Goal: Navigation & Orientation: Understand site structure

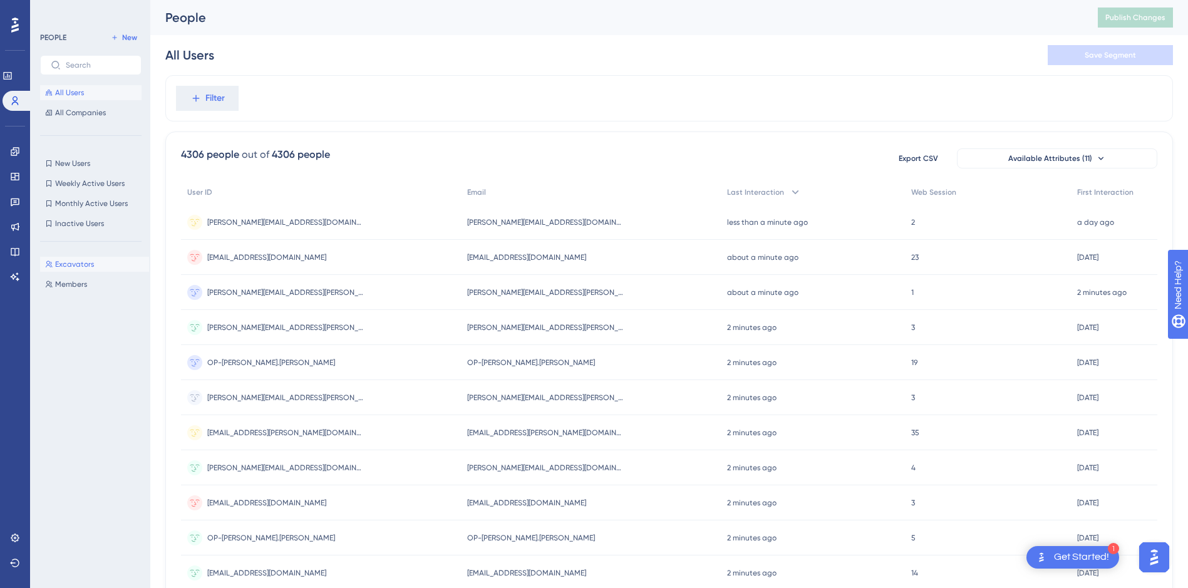
click at [70, 264] on span "Excavators" at bounding box center [74, 264] width 39 height 10
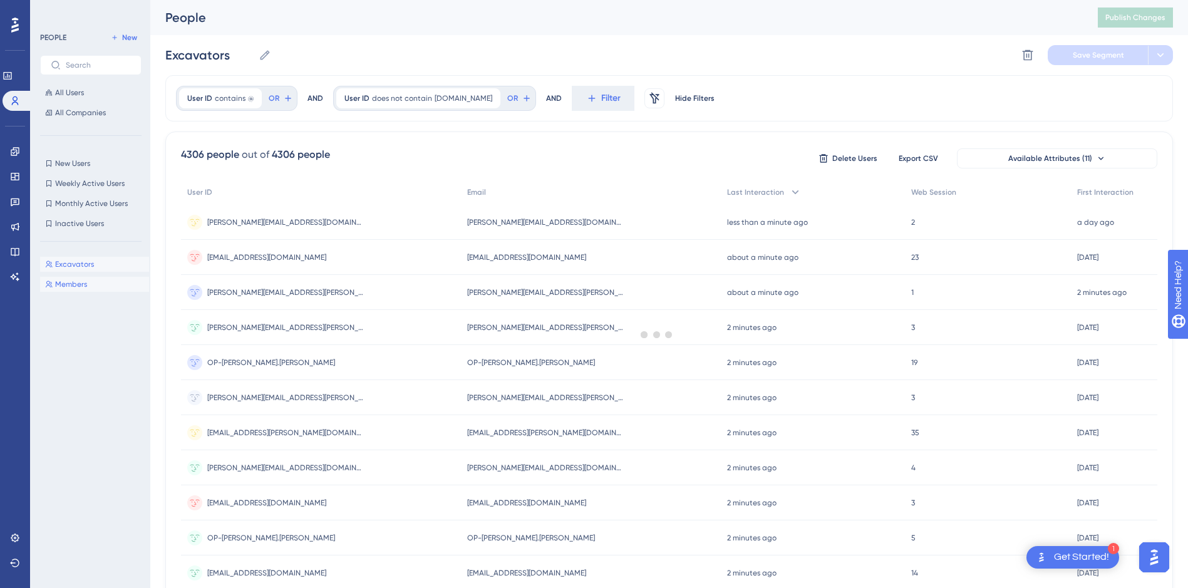
click at [71, 289] on button "Members Members" at bounding box center [94, 284] width 109 height 15
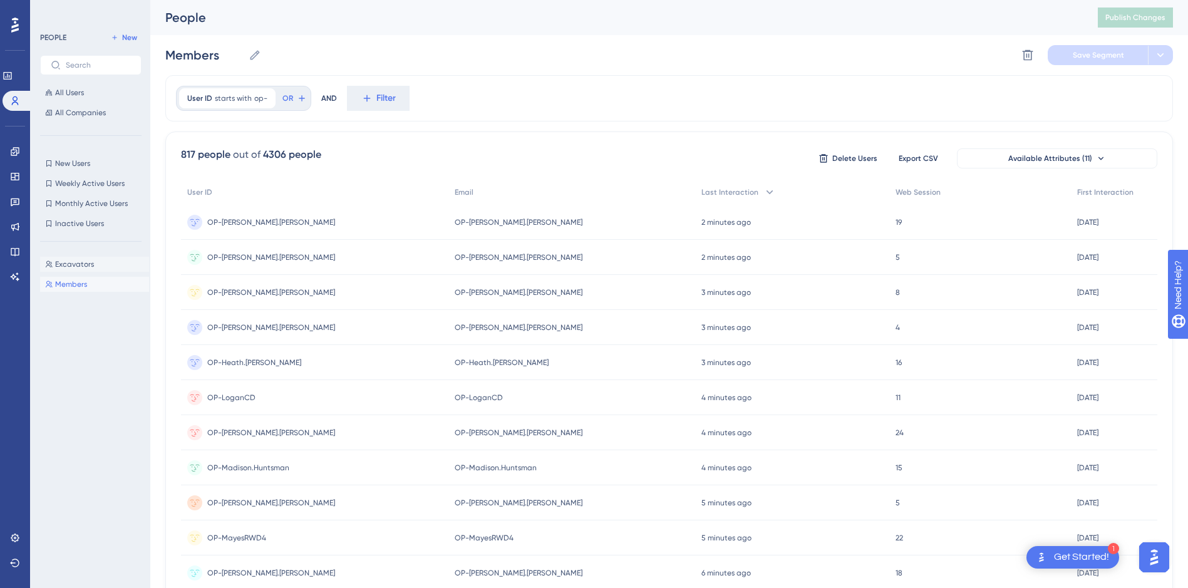
click at [79, 263] on span "Excavators" at bounding box center [74, 264] width 39 height 10
type input "Excavators"
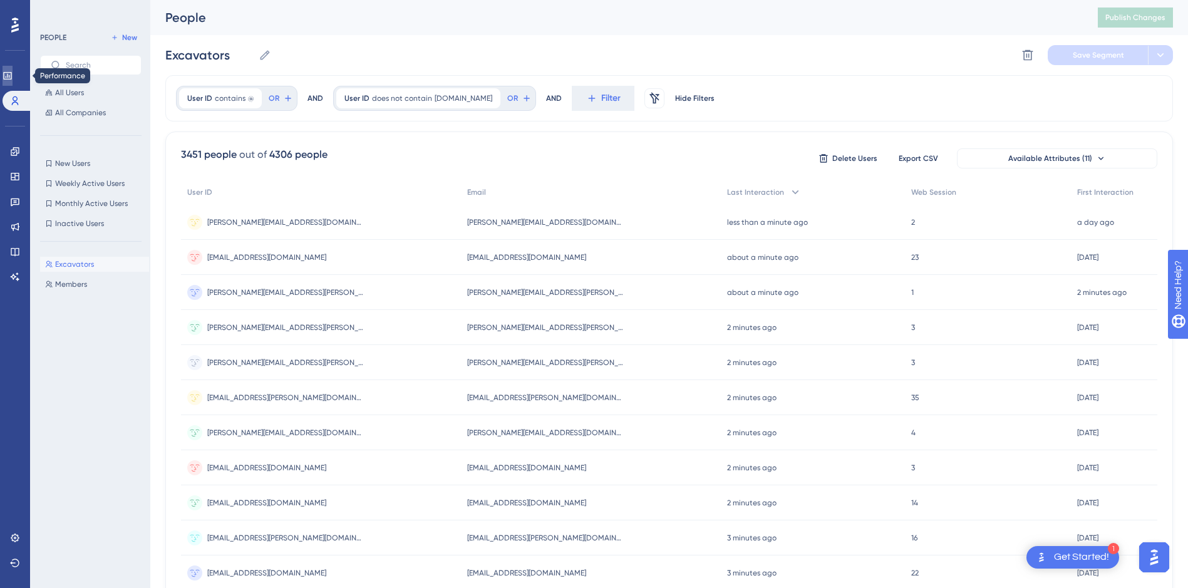
click at [3, 73] on link at bounding box center [8, 76] width 10 height 20
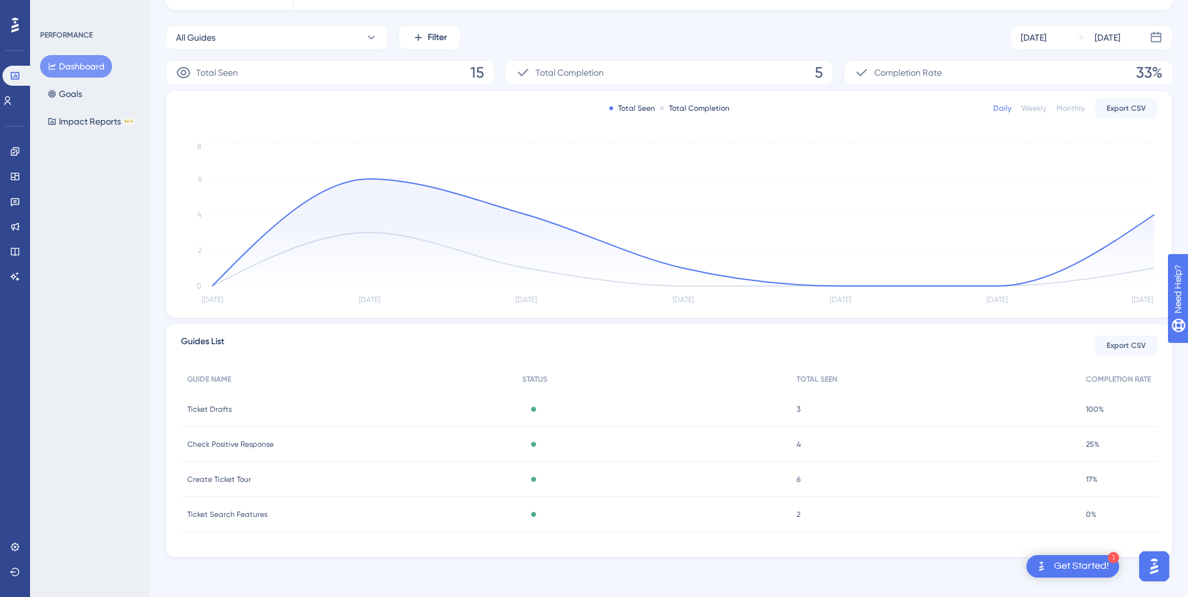
scroll to position [166, 0]
drag, startPoint x: 19, startPoint y: 103, endPoint x: 31, endPoint y: 162, distance: 59.3
click at [13, 103] on icon at bounding box center [8, 101] width 10 height 10
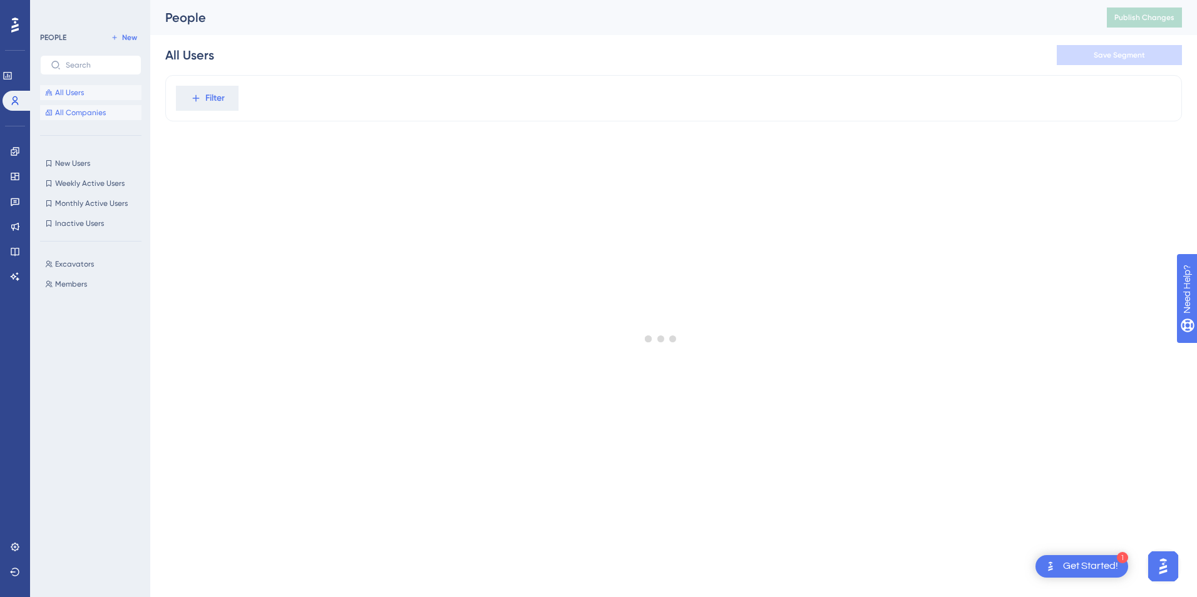
click at [77, 108] on span "All Companies" at bounding box center [80, 113] width 51 height 10
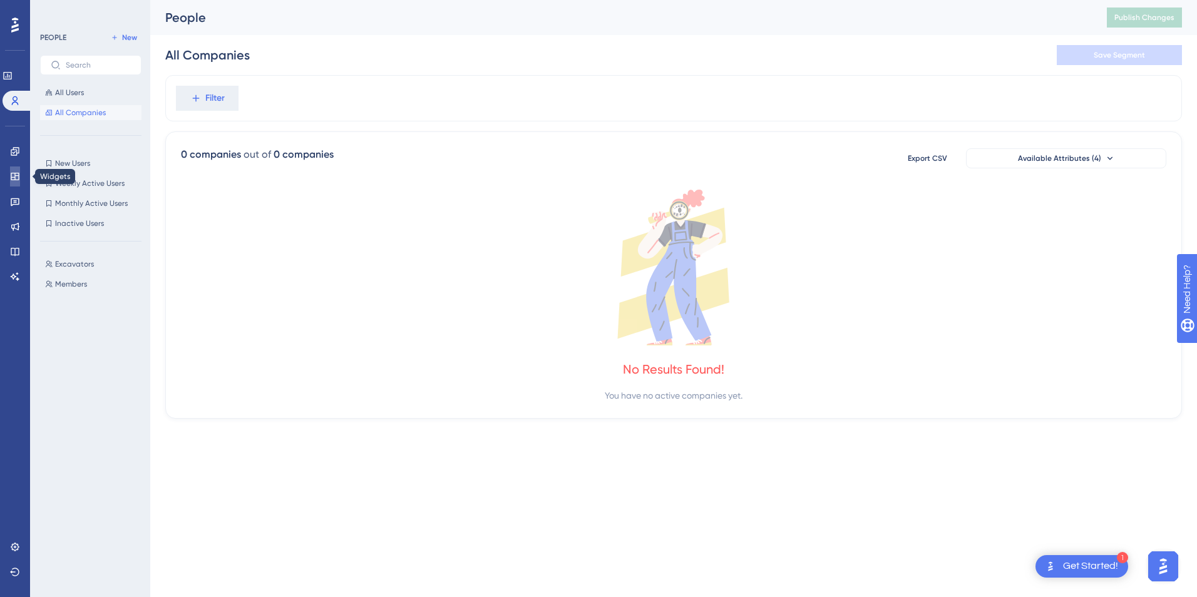
click at [10, 172] on link at bounding box center [15, 177] width 10 height 20
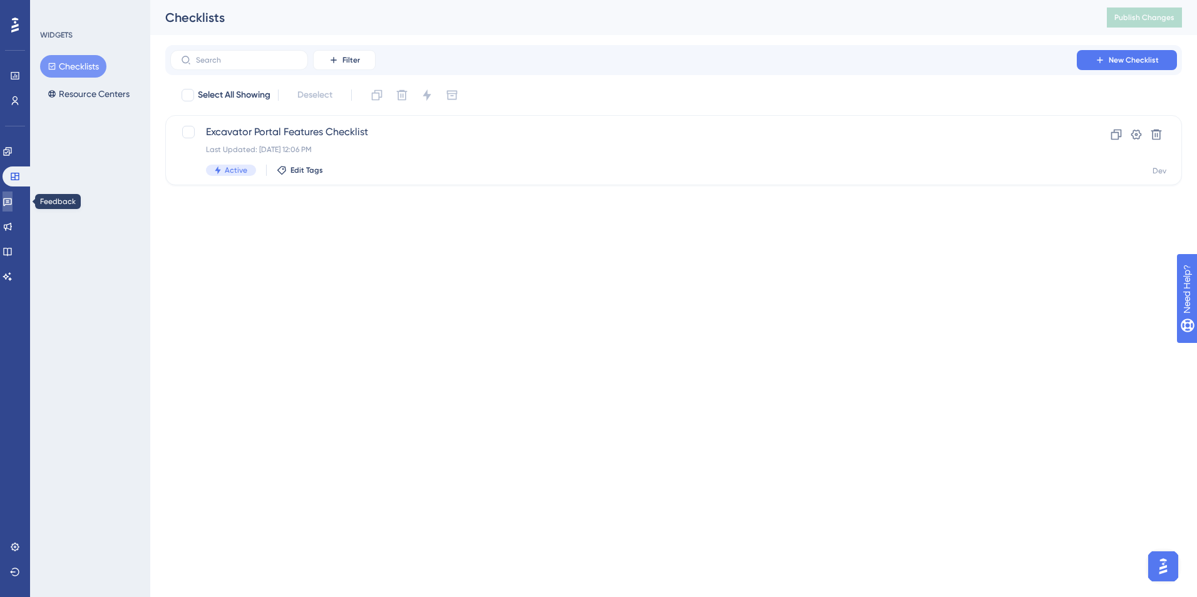
click at [13, 200] on link at bounding box center [8, 202] width 10 height 20
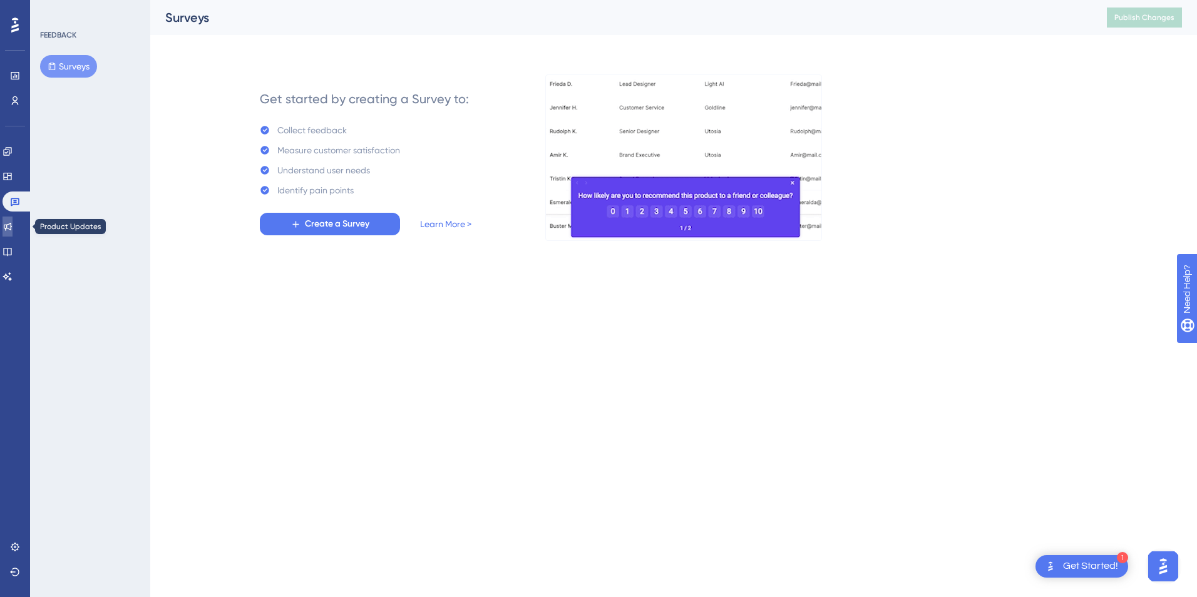
click at [12, 225] on icon at bounding box center [8, 227] width 8 height 8
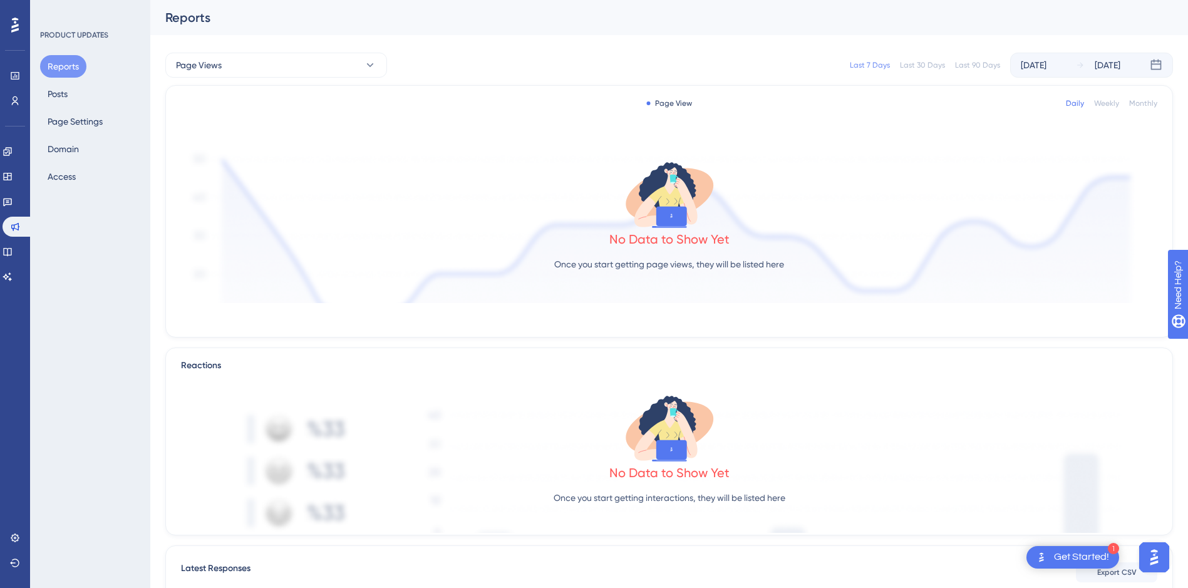
click at [71, 62] on button "Reports" at bounding box center [63, 66] width 46 height 23
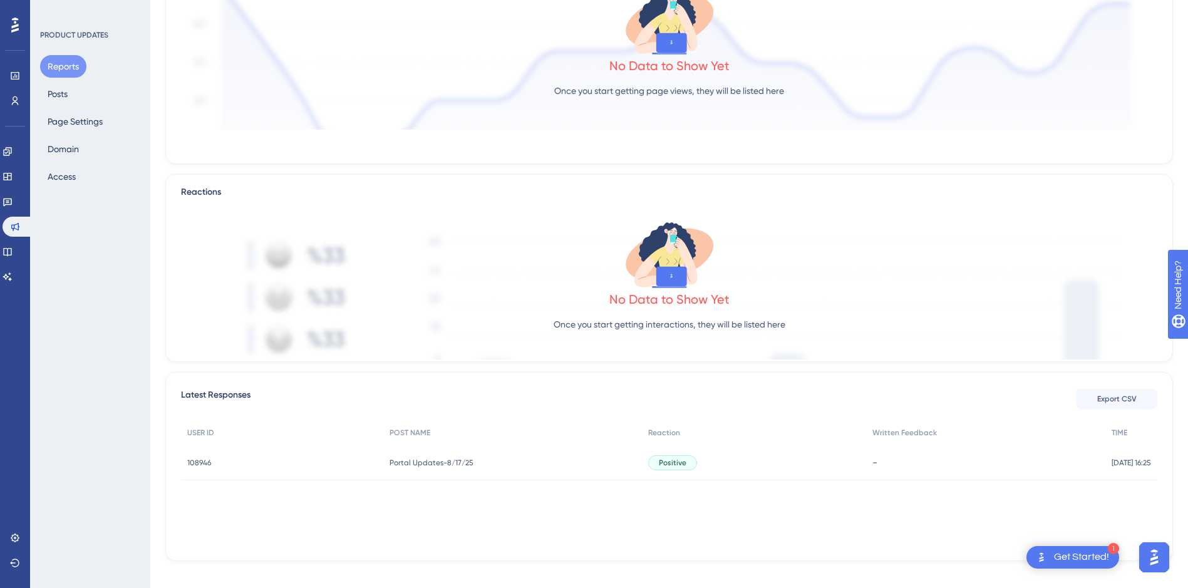
scroll to position [182, 0]
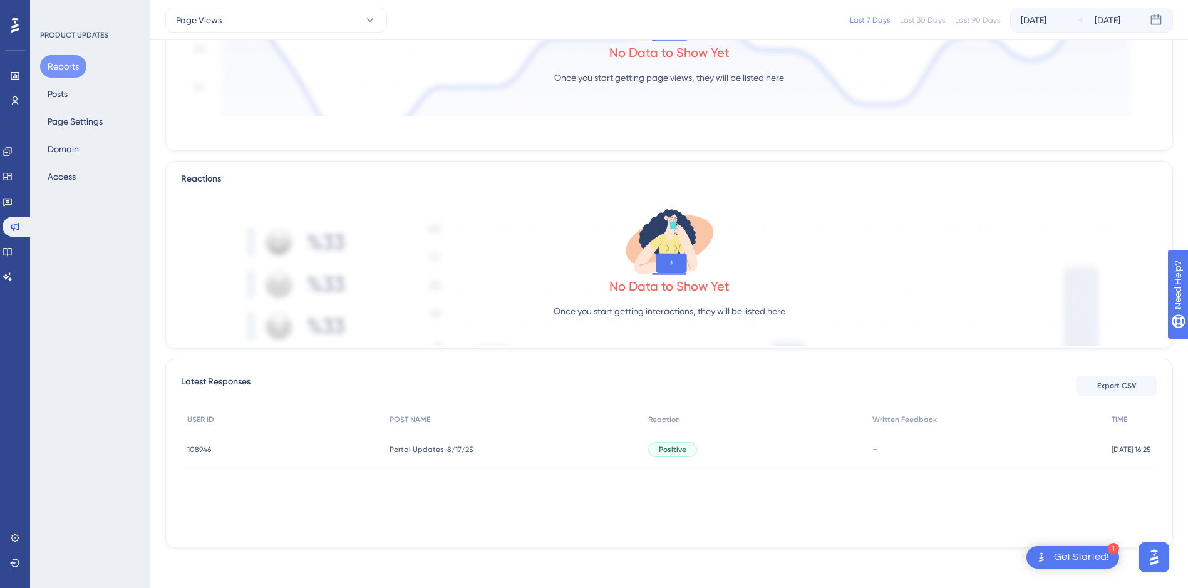
click at [200, 450] on span "108946" at bounding box center [199, 450] width 24 height 10
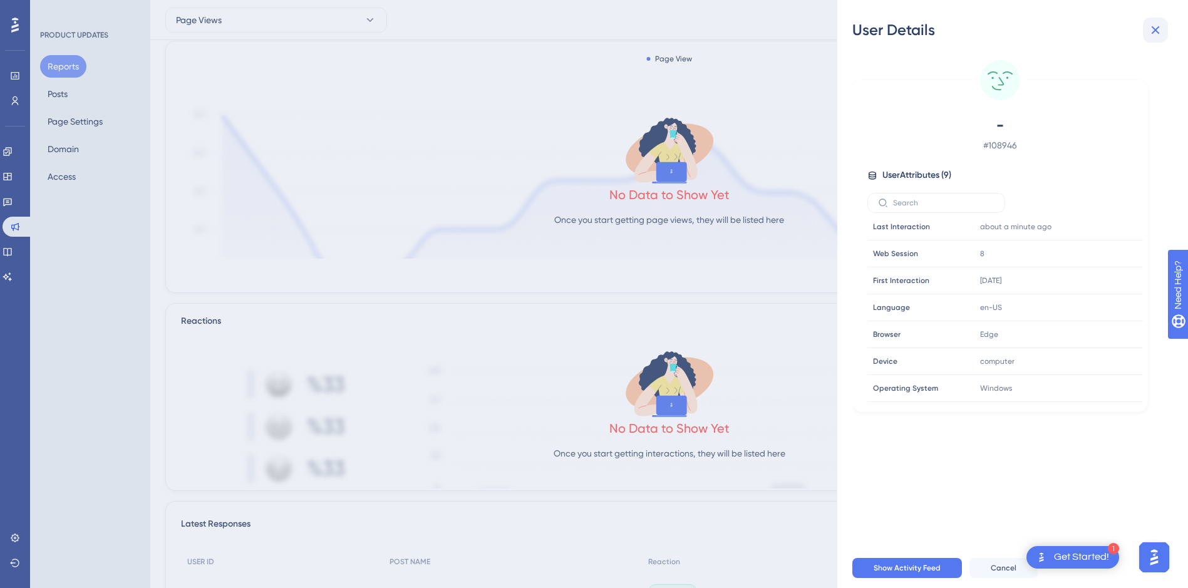
scroll to position [39, 0]
click at [1158, 29] on icon at bounding box center [1155, 30] width 15 height 15
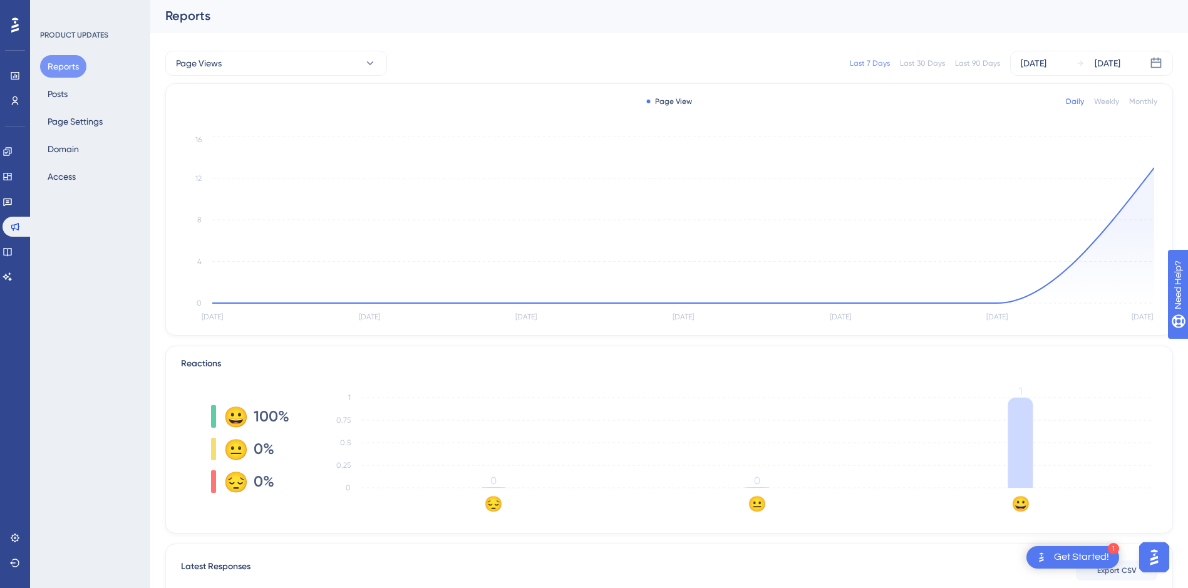
scroll to position [0, 0]
